Goal: Task Accomplishment & Management: Manage account settings

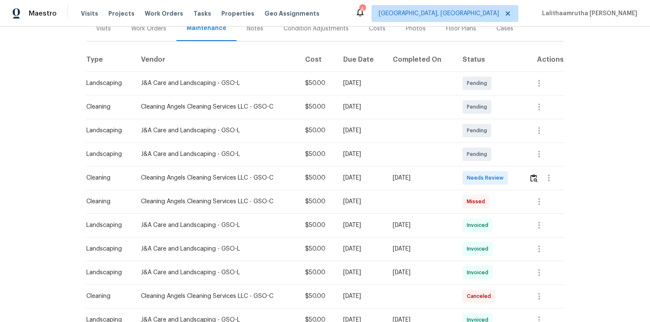
scroll to position [135, 0]
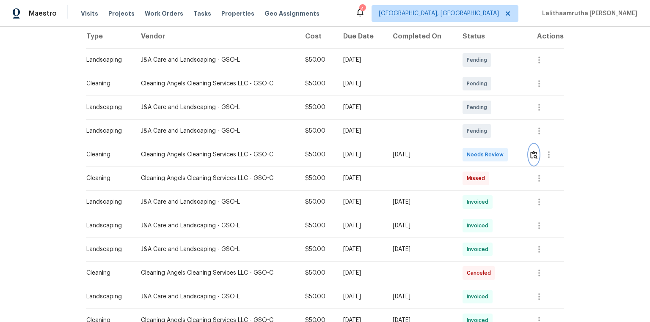
click at [462, 155] on img "button" at bounding box center [533, 155] width 7 height 8
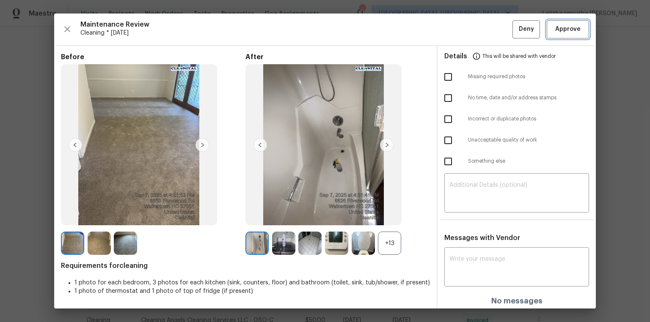
click at [462, 27] on span "Approve" at bounding box center [567, 29] width 25 height 11
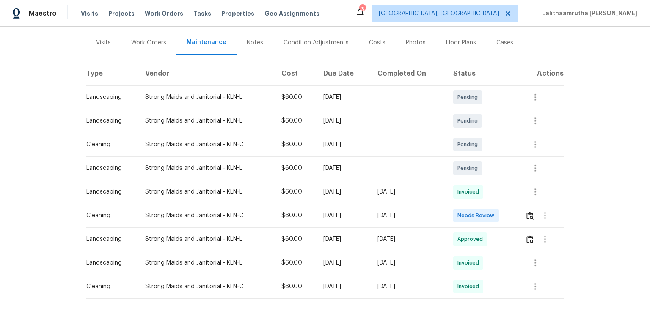
scroll to position [102, 0]
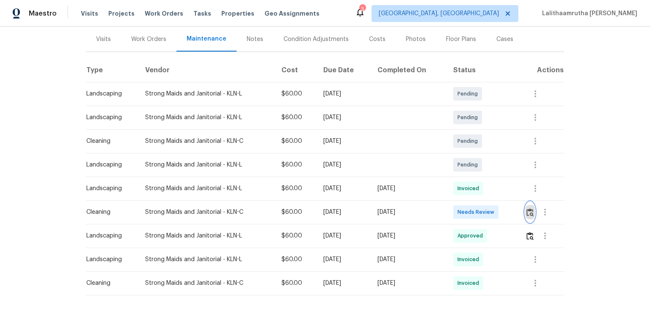
click at [462, 216] on img "button" at bounding box center [529, 213] width 7 height 8
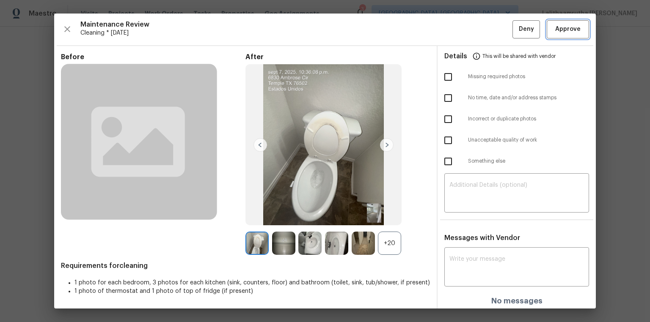
click at [462, 25] on span "Approve" at bounding box center [567, 29] width 25 height 11
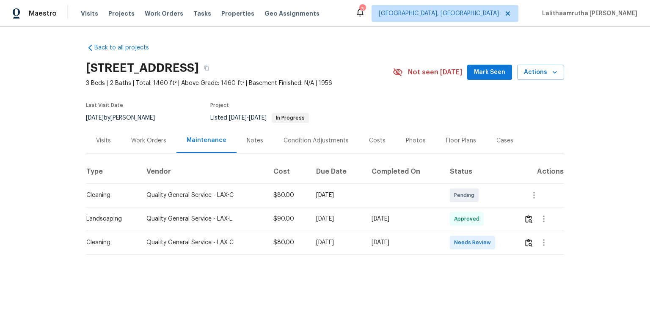
click at [462, 217] on td at bounding box center [540, 243] width 47 height 24
click at [462, 217] on img "button" at bounding box center [528, 243] width 7 height 8
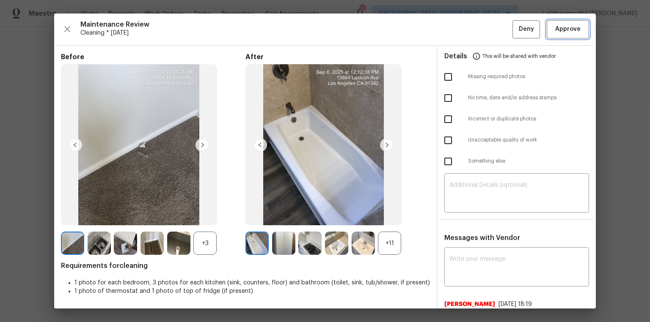
click at [462, 28] on span "Approve" at bounding box center [567, 29] width 25 height 11
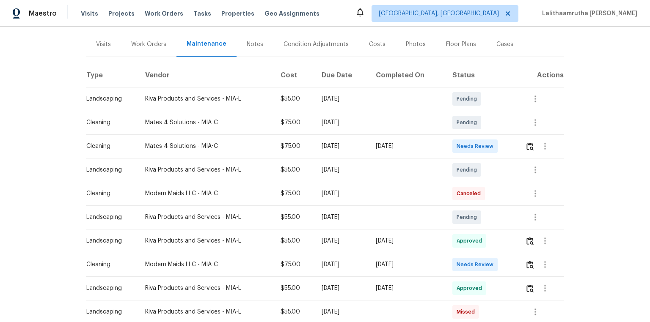
scroll to position [102, 0]
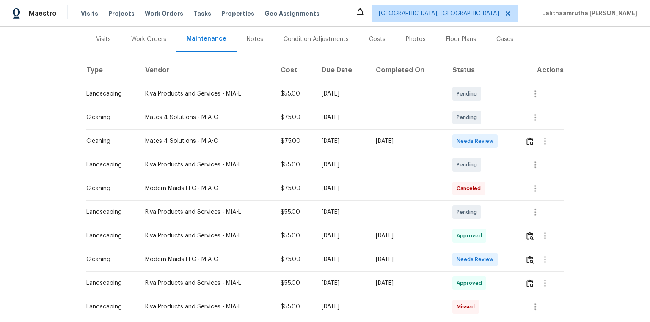
drag, startPoint x: 75, startPoint y: 261, endPoint x: 438, endPoint y: 262, distance: 363.0
click at [438, 217] on div "Back to all projects 10610 SW Westlawn Blvd, Port Saint Lucie, FL 34987 3 Beds …" at bounding box center [325, 175] width 650 height 296
click at [439, 217] on div "[DATE]" at bounding box center [407, 260] width 63 height 8
drag, startPoint x: 83, startPoint y: 140, endPoint x: 329, endPoint y: 135, distance: 246.3
click at [329, 135] on div "Back to all projects 10610 SW Westlawn Blvd, Port Saint Lucie, FL 34987 3 Beds …" at bounding box center [325, 175] width 650 height 296
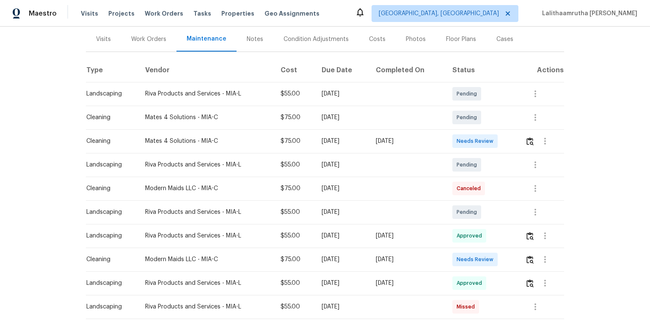
click at [389, 135] on td "[DATE]" at bounding box center [407, 141] width 77 height 24
click at [462, 144] on img "button" at bounding box center [529, 142] width 7 height 8
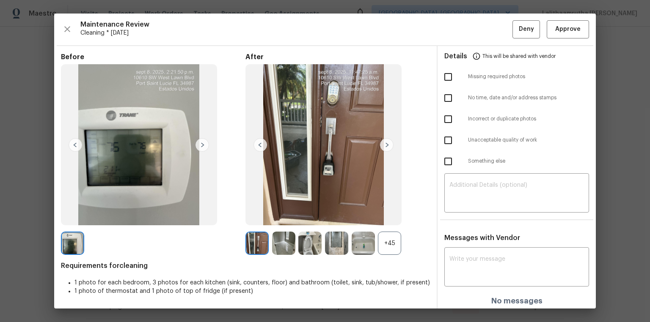
click at [382, 142] on img at bounding box center [387, 145] width 14 height 14
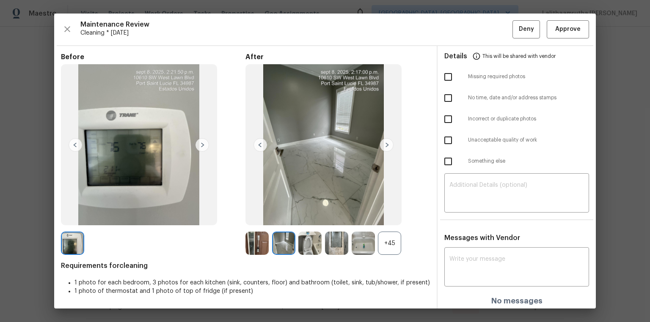
click at [382, 142] on img at bounding box center [387, 145] width 14 height 14
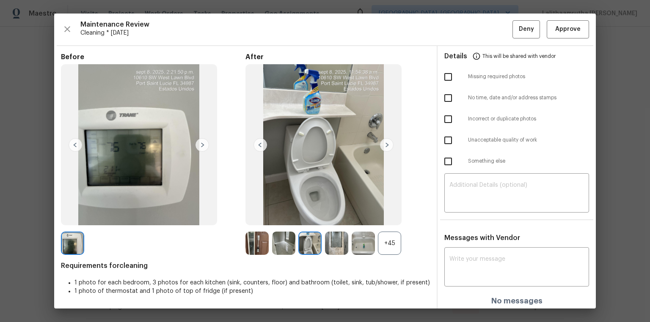
click at [382, 142] on img at bounding box center [387, 145] width 14 height 14
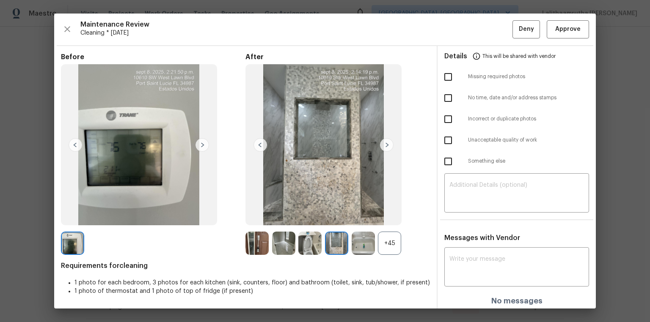
click at [382, 142] on img at bounding box center [387, 145] width 14 height 14
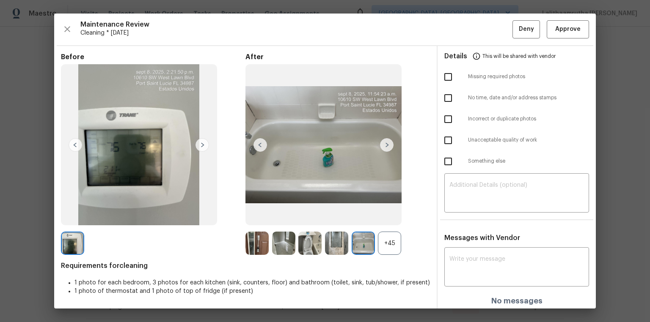
click at [382, 142] on img at bounding box center [387, 145] width 14 height 14
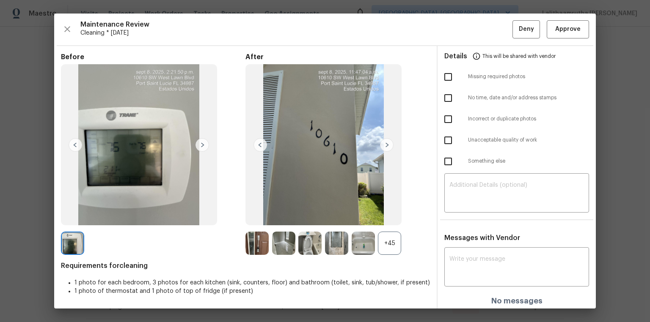
click at [382, 142] on img at bounding box center [387, 145] width 14 height 14
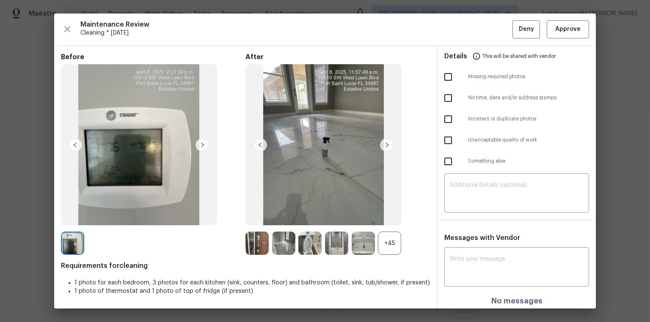
click at [382, 142] on img at bounding box center [387, 145] width 14 height 14
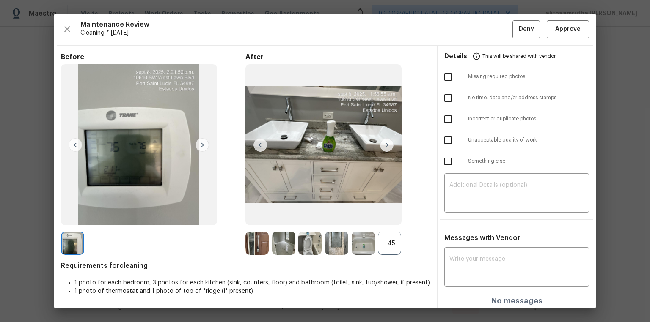
click at [382, 142] on img at bounding box center [387, 145] width 14 height 14
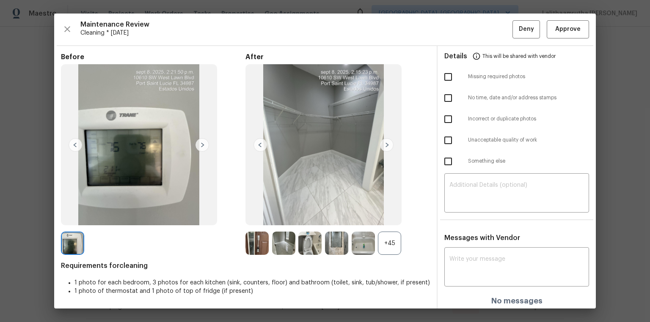
click at [382, 142] on img at bounding box center [387, 145] width 14 height 14
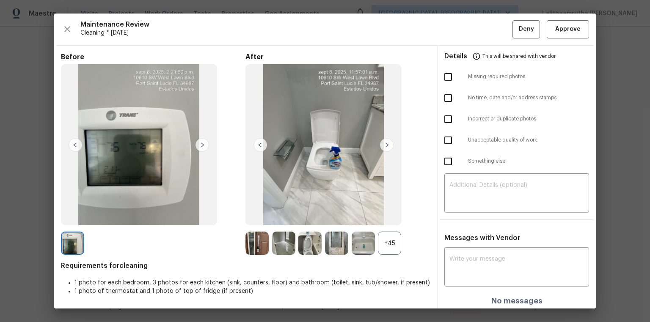
click at [383, 142] on img at bounding box center [387, 145] width 14 height 14
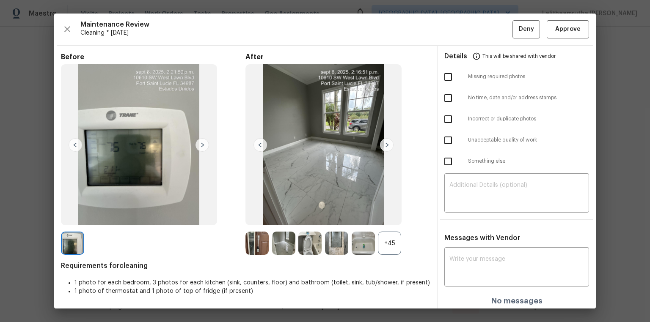
click at [383, 142] on img at bounding box center [387, 145] width 14 height 14
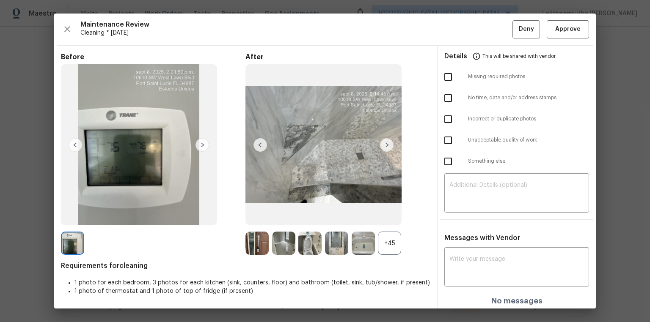
click at [383, 142] on img at bounding box center [387, 145] width 14 height 14
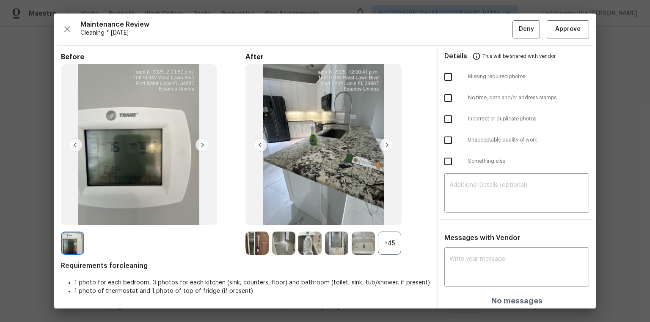
click at [383, 143] on img at bounding box center [387, 145] width 14 height 14
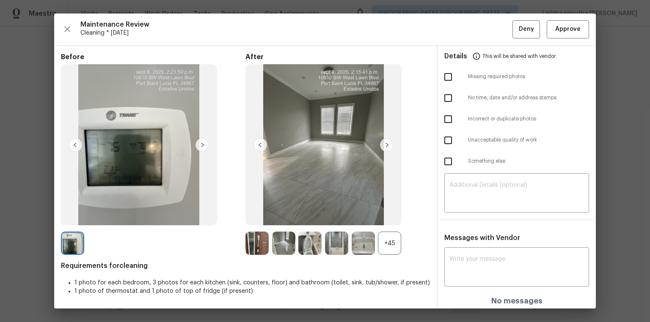
click at [383, 143] on img at bounding box center [387, 145] width 14 height 14
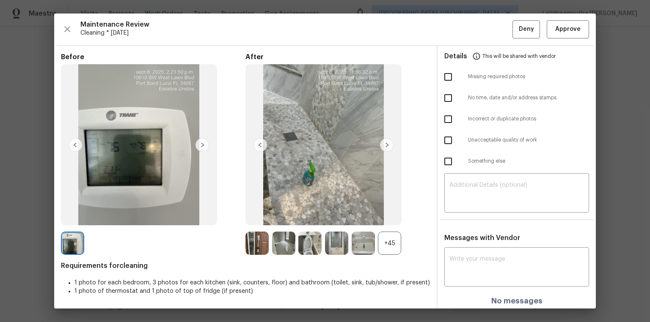
click at [383, 143] on img at bounding box center [387, 145] width 14 height 14
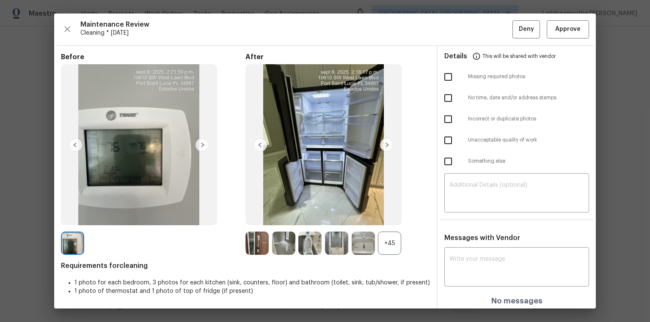
click at [383, 143] on img at bounding box center [387, 145] width 14 height 14
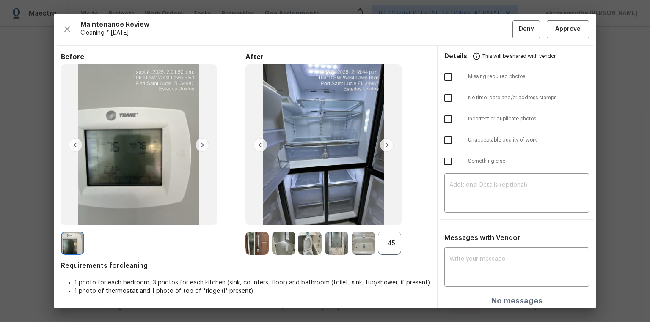
click at [383, 143] on img at bounding box center [387, 145] width 14 height 14
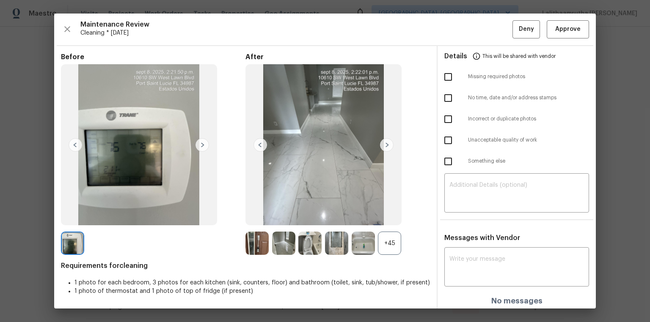
click at [383, 143] on img at bounding box center [387, 145] width 14 height 14
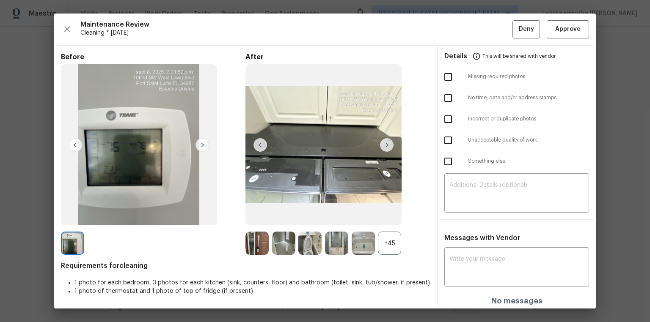
click at [383, 143] on img at bounding box center [387, 145] width 14 height 14
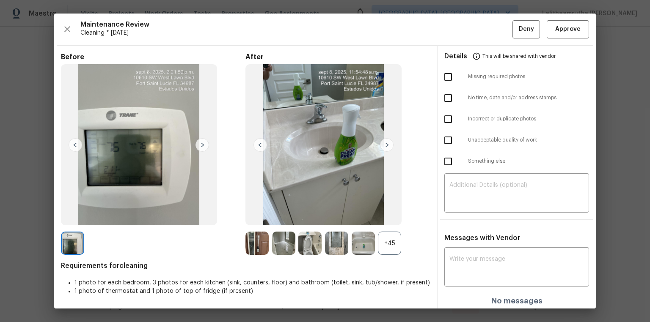
click at [383, 143] on img at bounding box center [387, 145] width 14 height 14
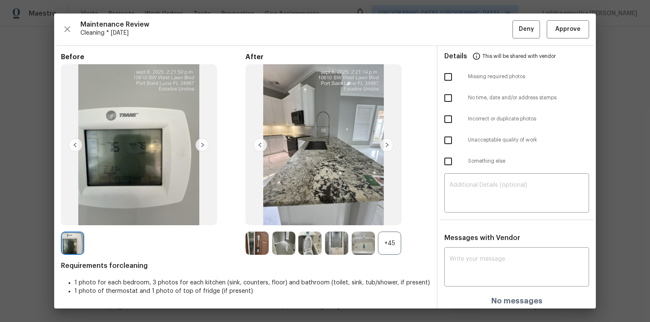
click at [383, 143] on img at bounding box center [387, 145] width 14 height 14
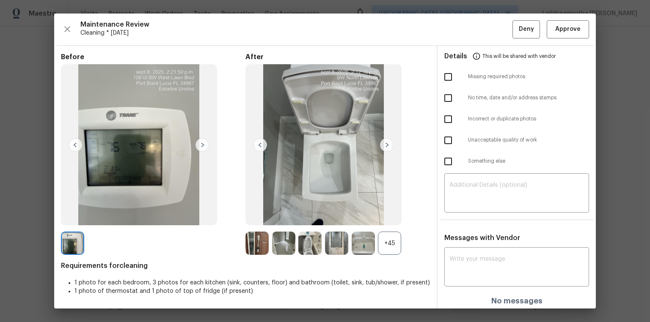
click at [383, 143] on img at bounding box center [387, 145] width 14 height 14
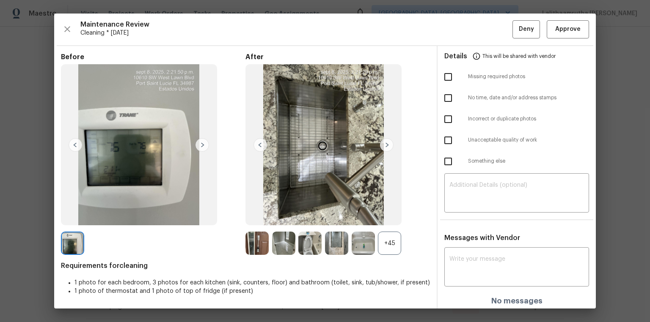
click at [383, 143] on img at bounding box center [387, 145] width 14 height 14
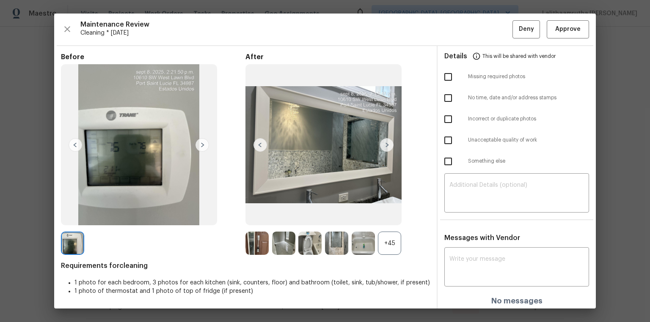
click at [382, 144] on img at bounding box center [387, 145] width 14 height 14
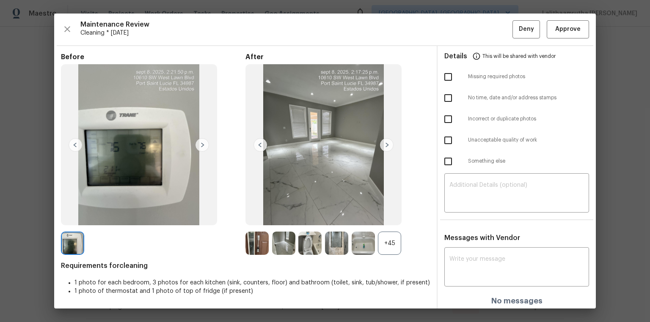
click at [382, 144] on img at bounding box center [387, 145] width 14 height 14
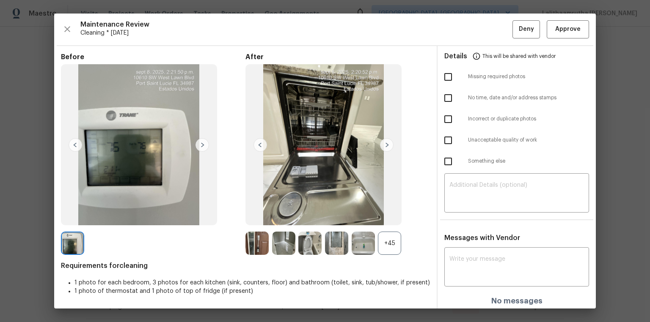
scroll to position [2, 0]
